Goal: Check status: Check status

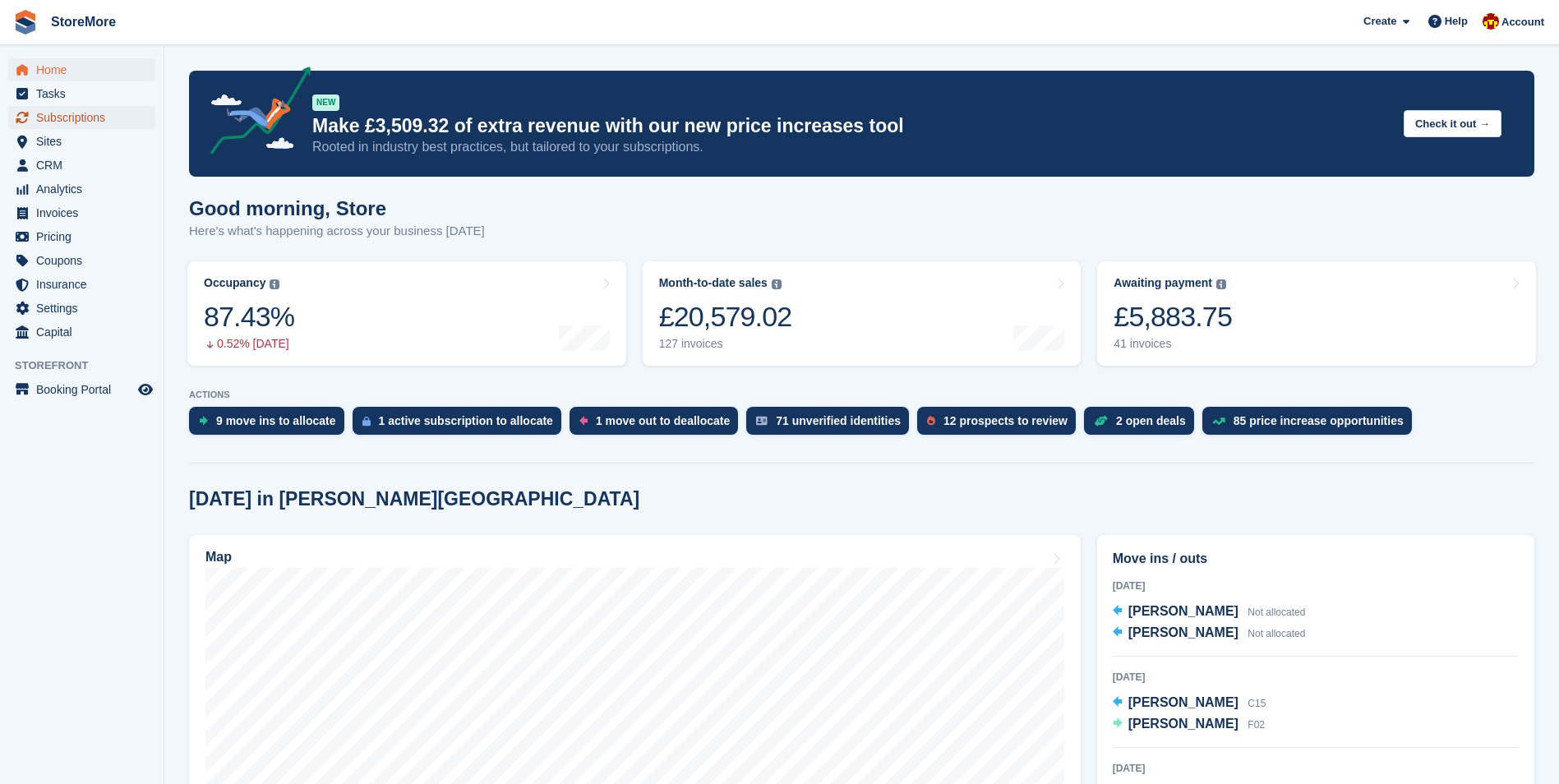
drag, startPoint x: 0, startPoint y: 0, endPoint x: 79, endPoint y: 112, distance: 137.1
click at [58, 112] on span "Subscriptions" at bounding box center [85, 117] width 99 height 23
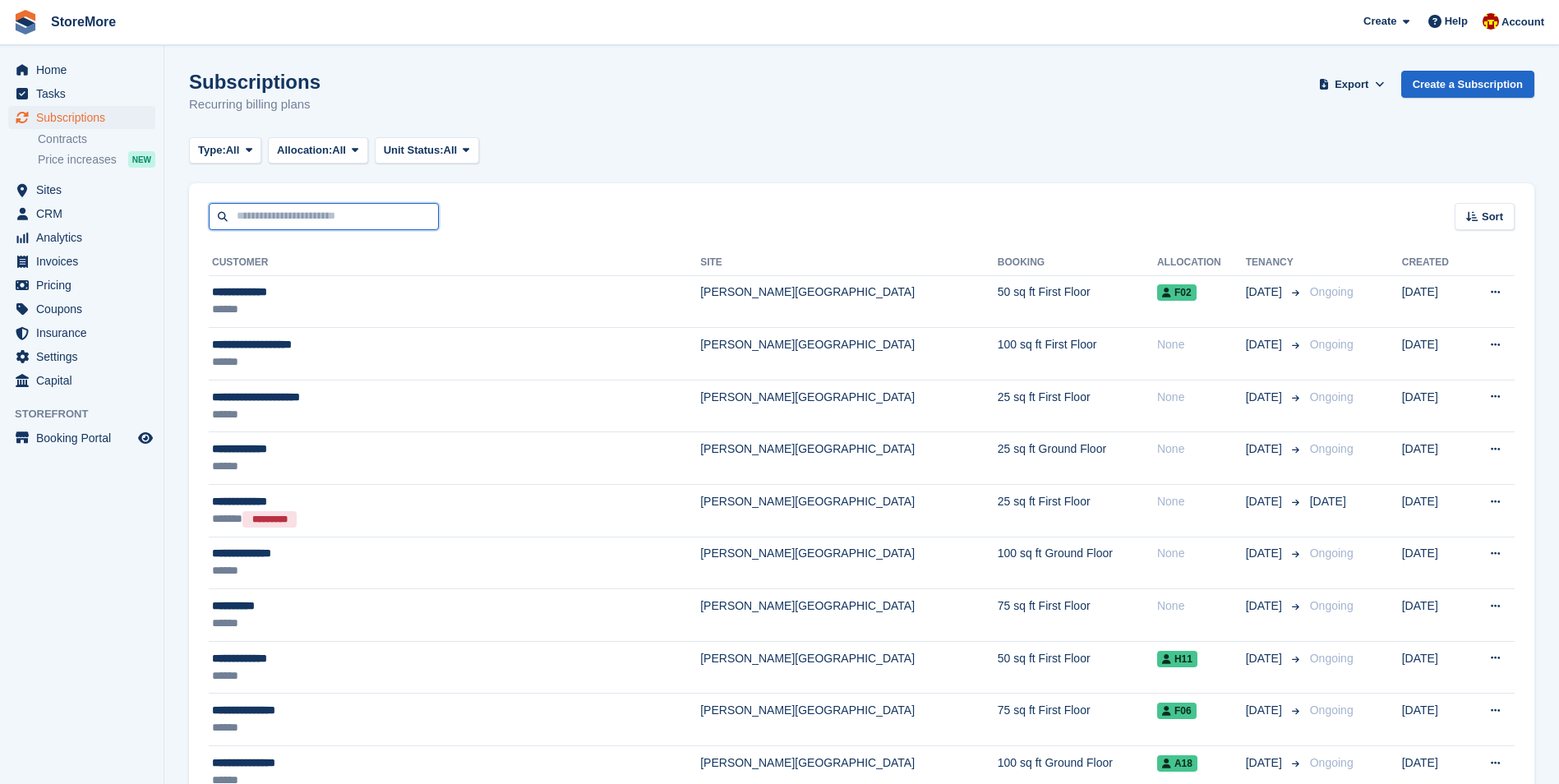
drag, startPoint x: 0, startPoint y: 0, endPoint x: 354, endPoint y: 222, distance: 417.9
click at [353, 223] on input "text" at bounding box center [324, 216] width 230 height 27
type input "******"
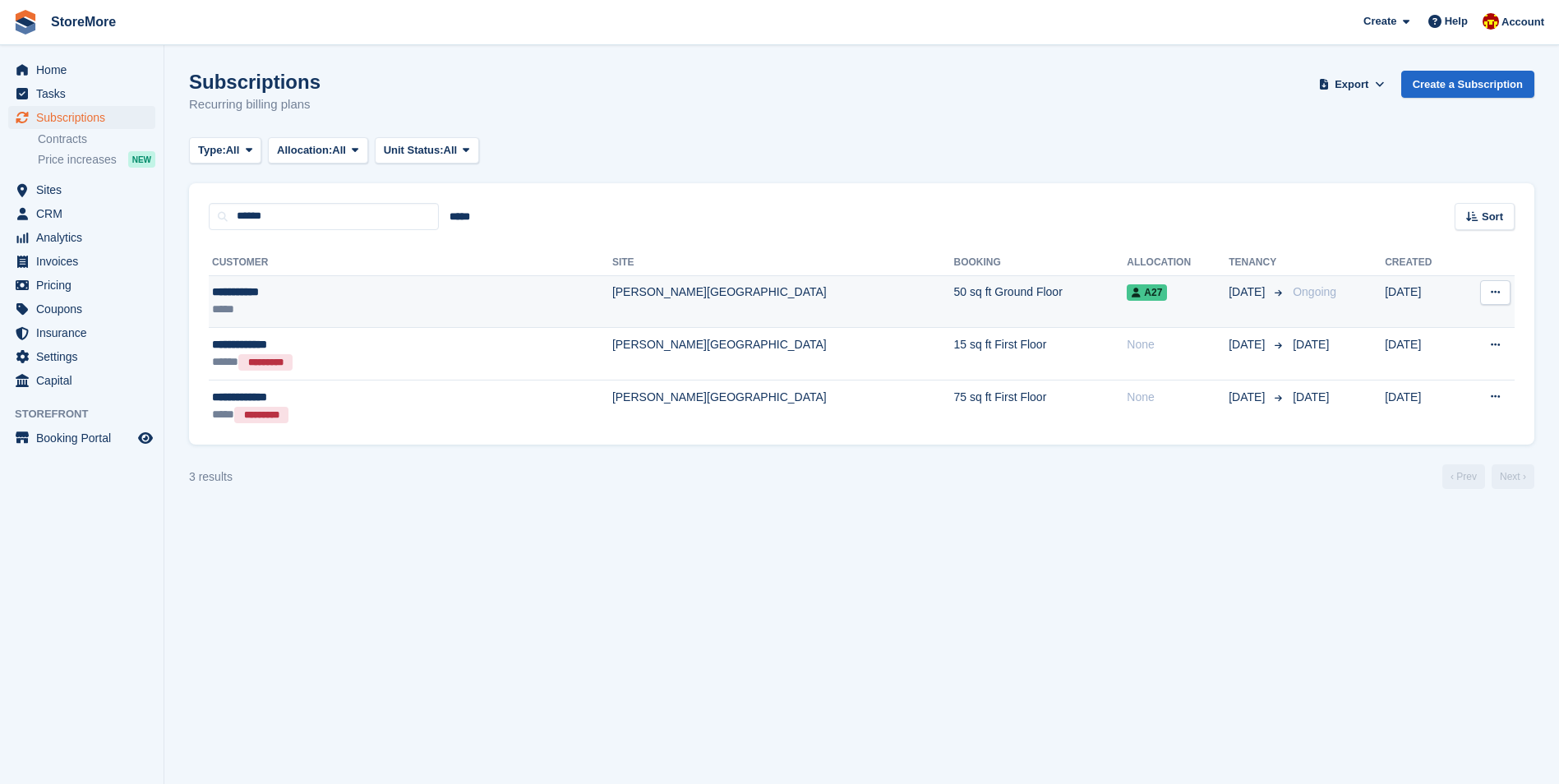
click at [359, 305] on div "*****" at bounding box center [337, 309] width 250 height 17
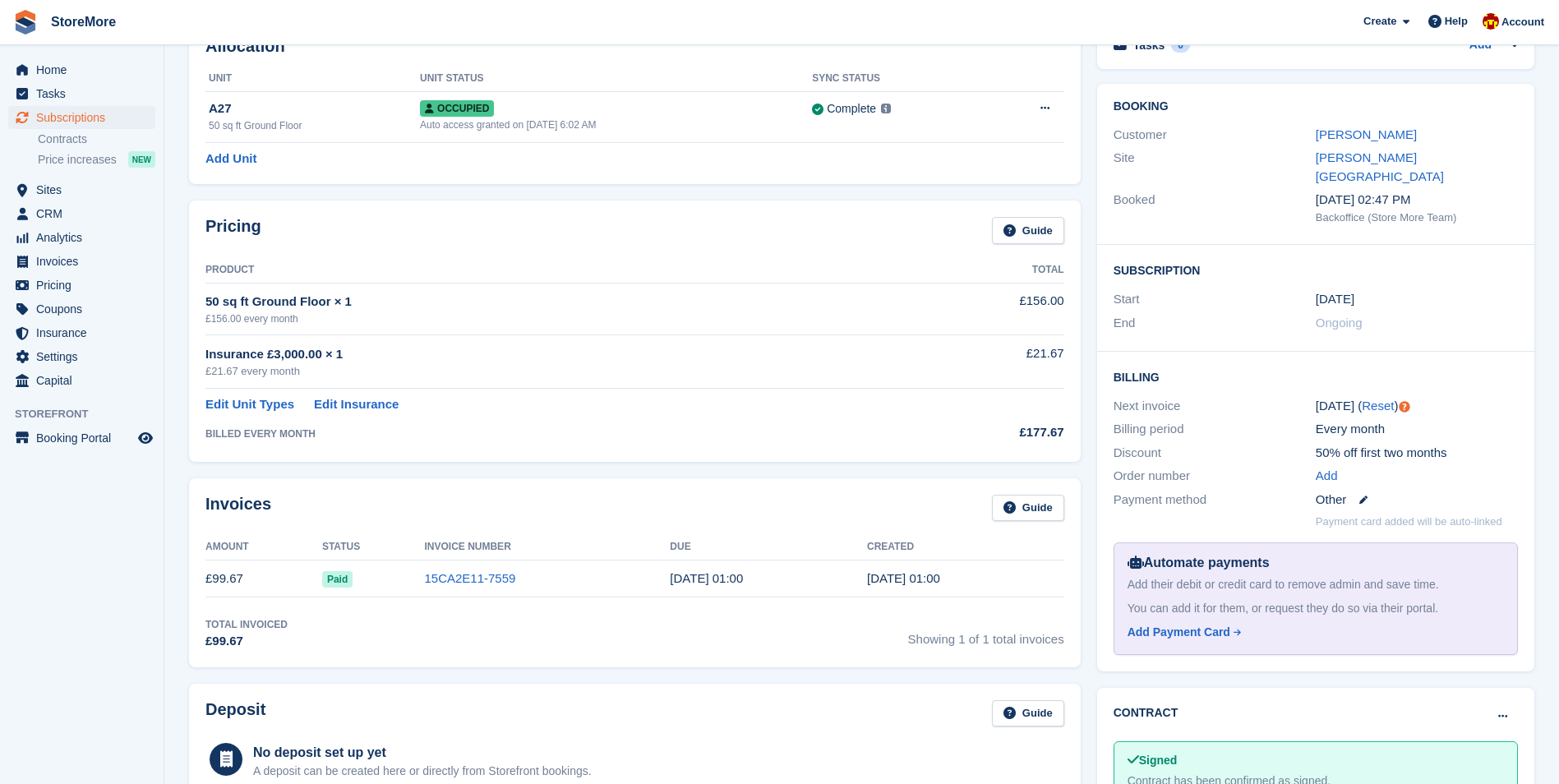
scroll to position [105, 0]
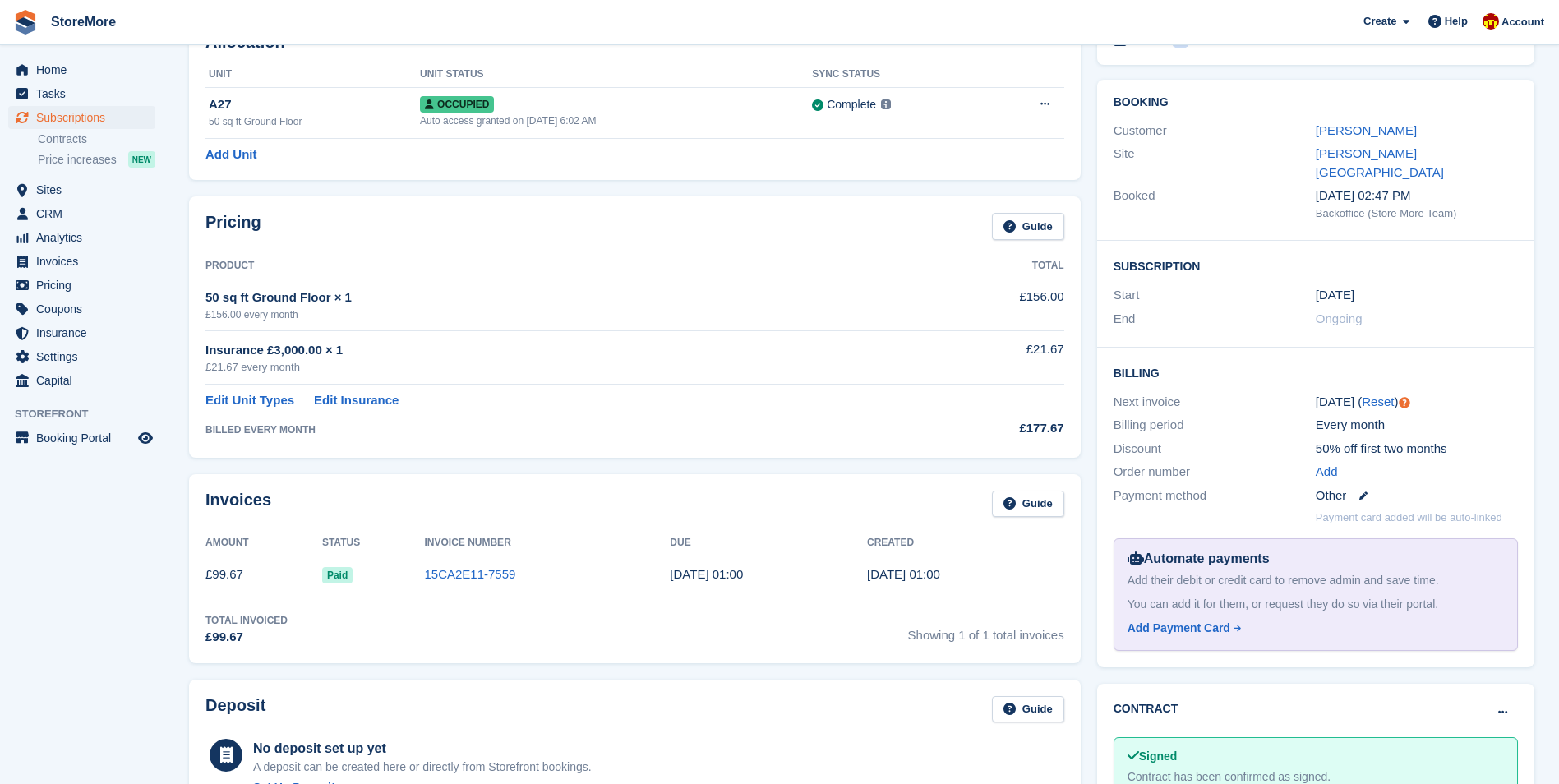
click at [1507, 463] on div "Add" at bounding box center [1416, 472] width 202 height 19
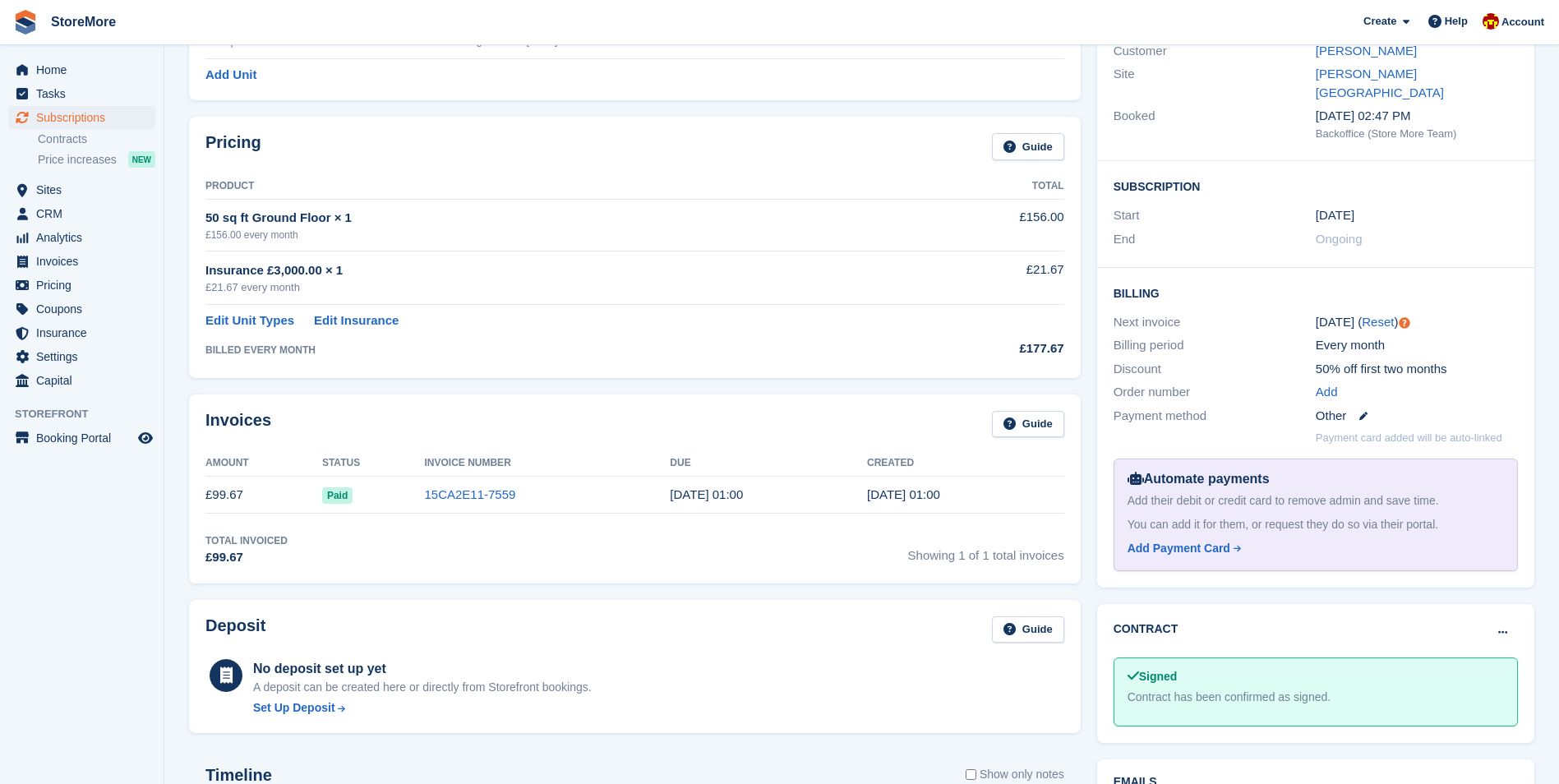
scroll to position [187, 0]
click at [1491, 282] on h2 "Billing" at bounding box center [1316, 289] width 405 height 16
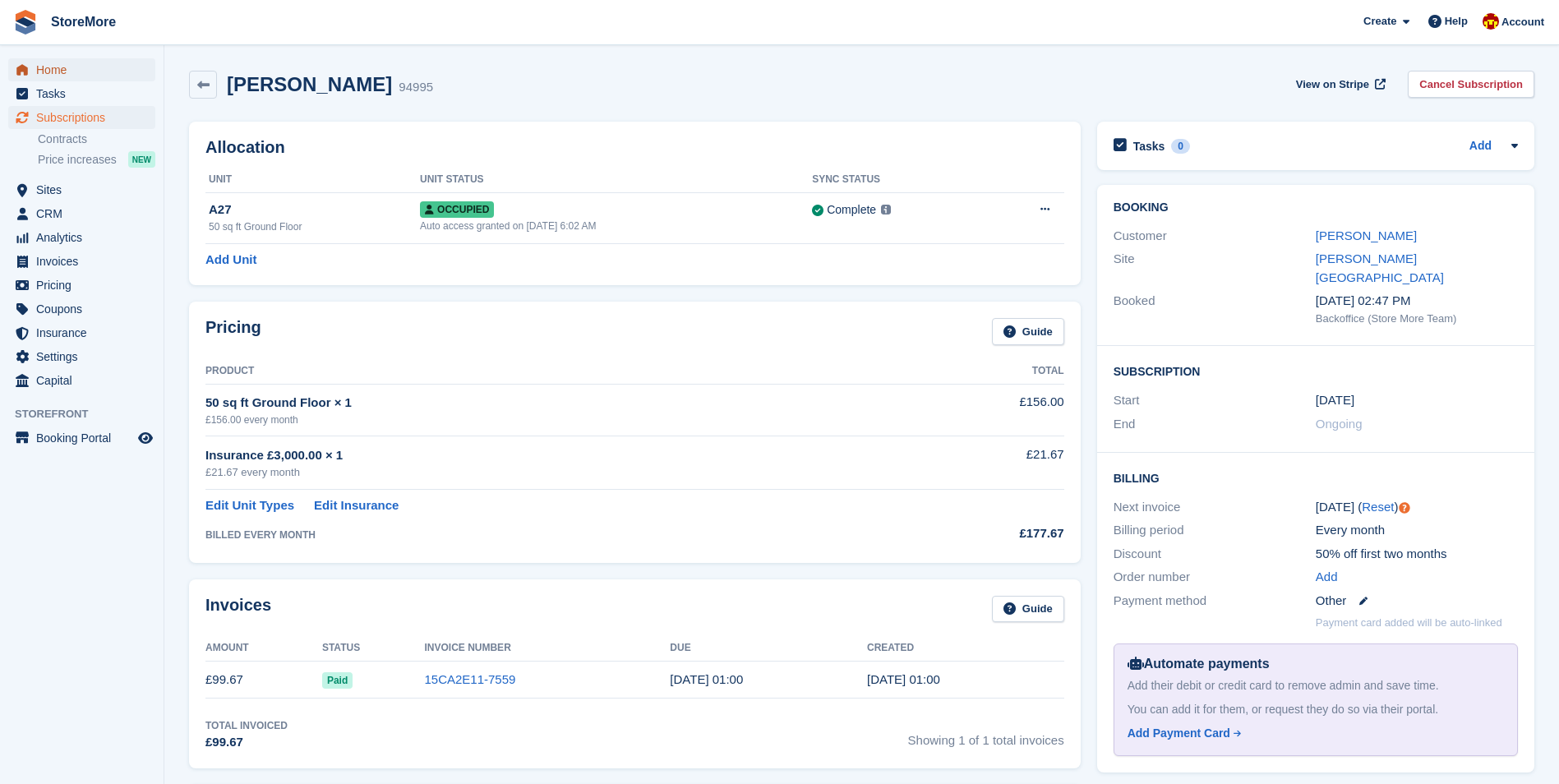
click at [79, 76] on span "Home" at bounding box center [85, 70] width 99 height 23
